Goal: Task Accomplishment & Management: Manage account settings

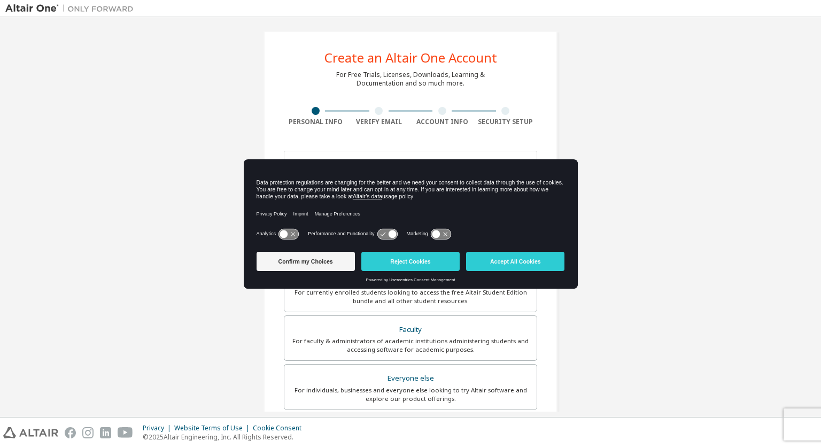
scroll to position [174, 0]
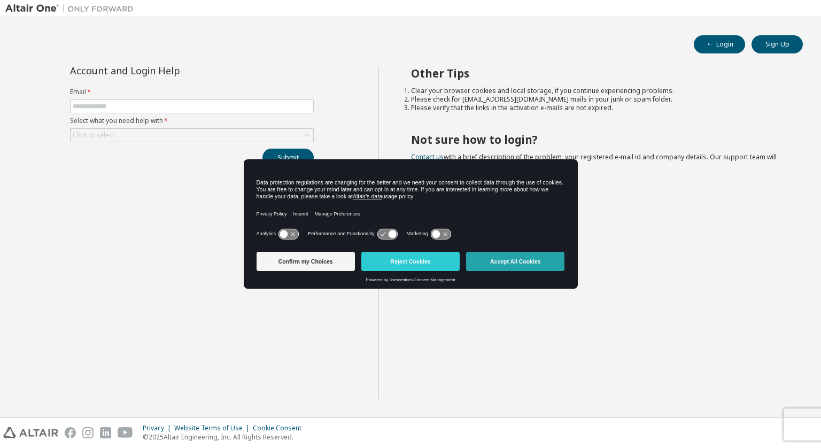
click at [498, 261] on button "Accept All Cookies" at bounding box center [515, 261] width 98 height 19
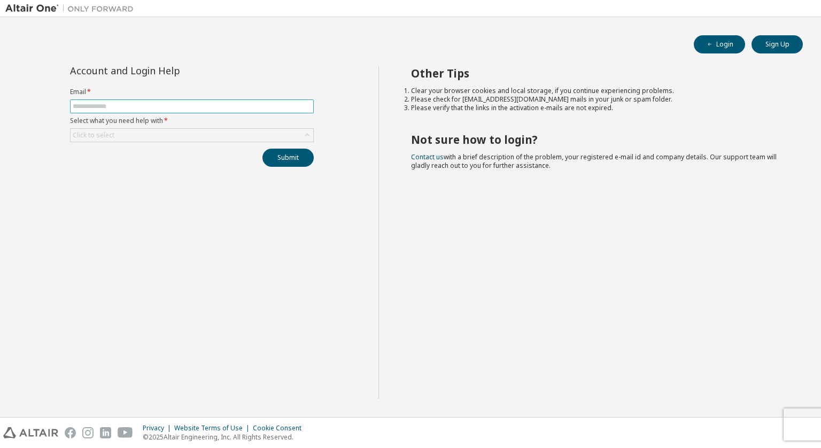
click at [179, 112] on span at bounding box center [192, 106] width 244 height 14
click at [154, 102] on input "text" at bounding box center [192, 106] width 238 height 9
type input "**********"
click at [175, 132] on div "Click to select" at bounding box center [192, 135] width 243 height 13
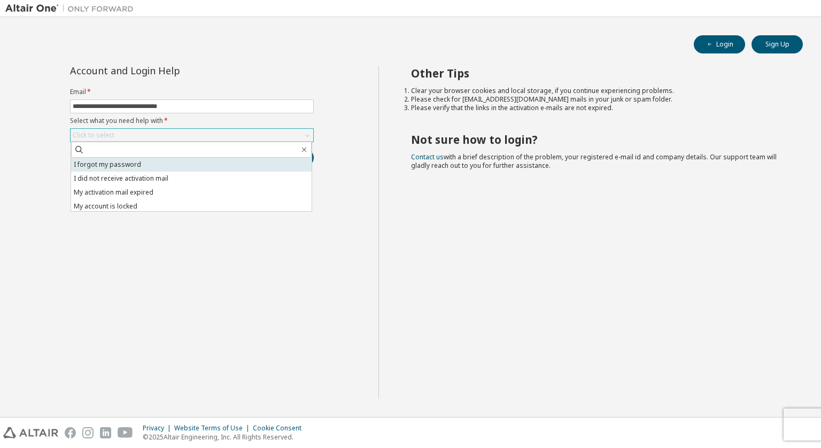
click at [168, 161] on li "I forgot my password" at bounding box center [191, 165] width 241 height 14
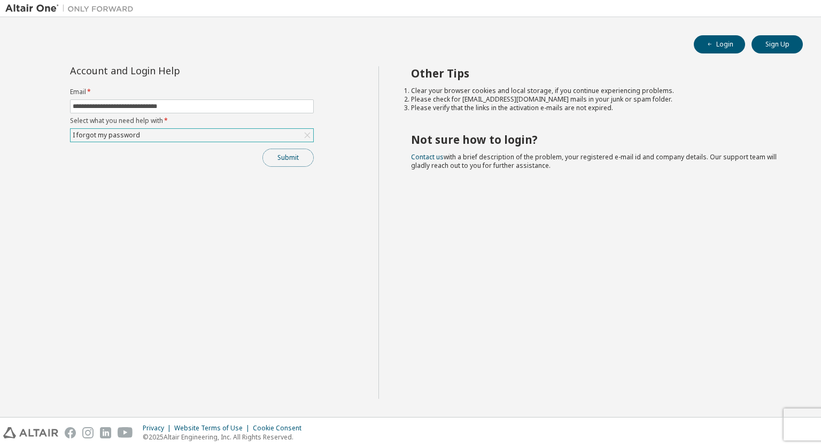
click at [284, 162] on button "Submit" at bounding box center [288, 158] width 51 height 18
click at [705, 38] on button "Login" at bounding box center [719, 44] width 51 height 18
